Goal: Task Accomplishment & Management: Complete application form

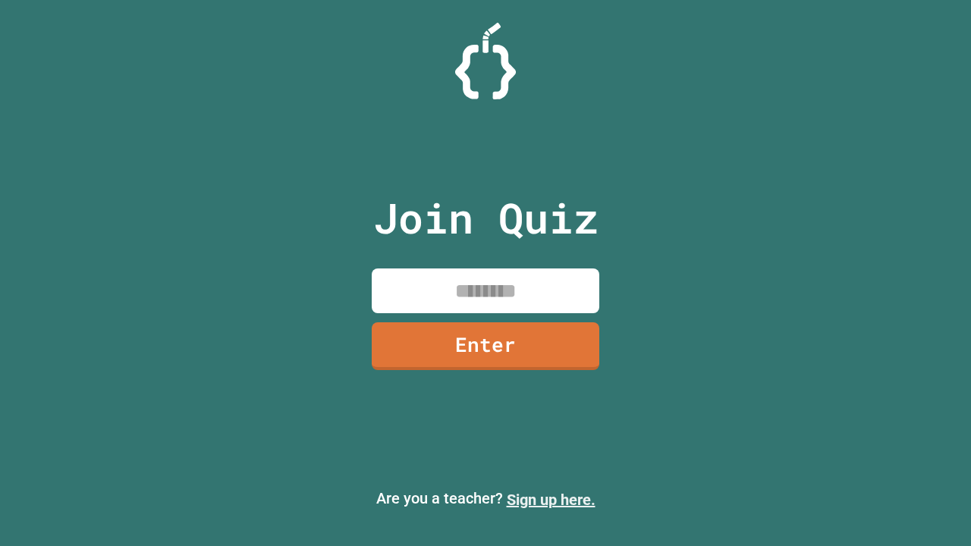
click at [551, 500] on link "Sign up here." at bounding box center [551, 500] width 89 height 18
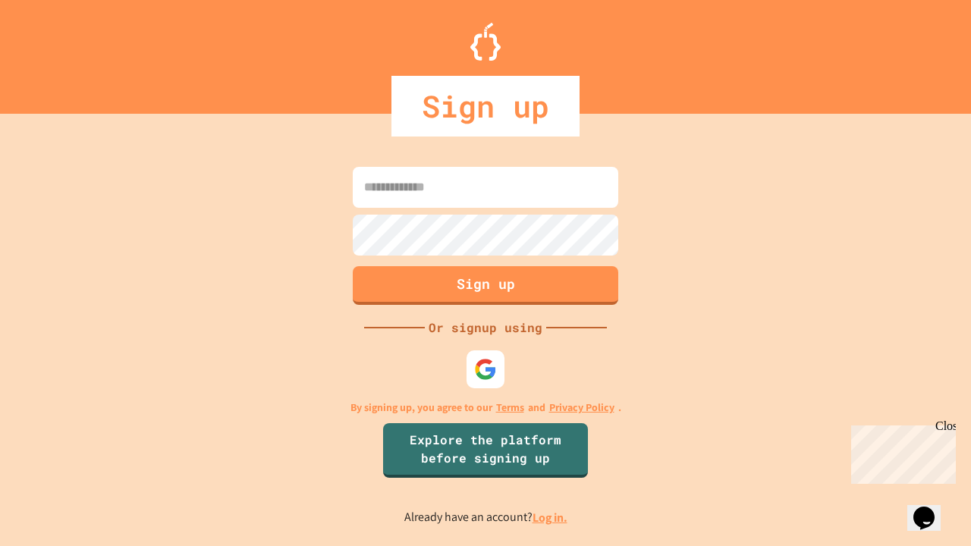
click at [551, 517] on link "Log in." at bounding box center [549, 518] width 35 height 16
